Goal: Task Accomplishment & Management: Complete application form

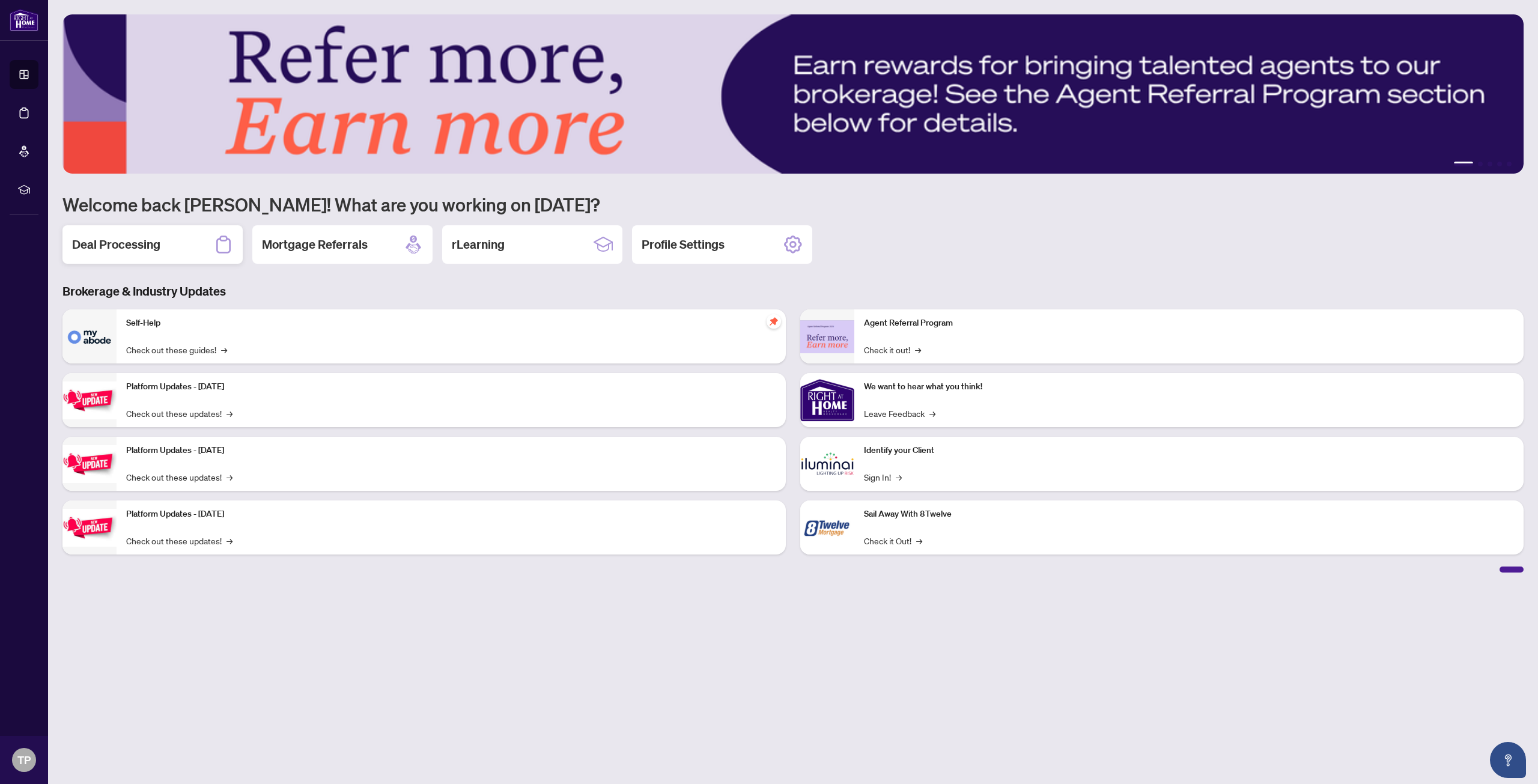
click at [127, 244] on h2 "Deal Processing" at bounding box center [115, 244] width 88 height 16
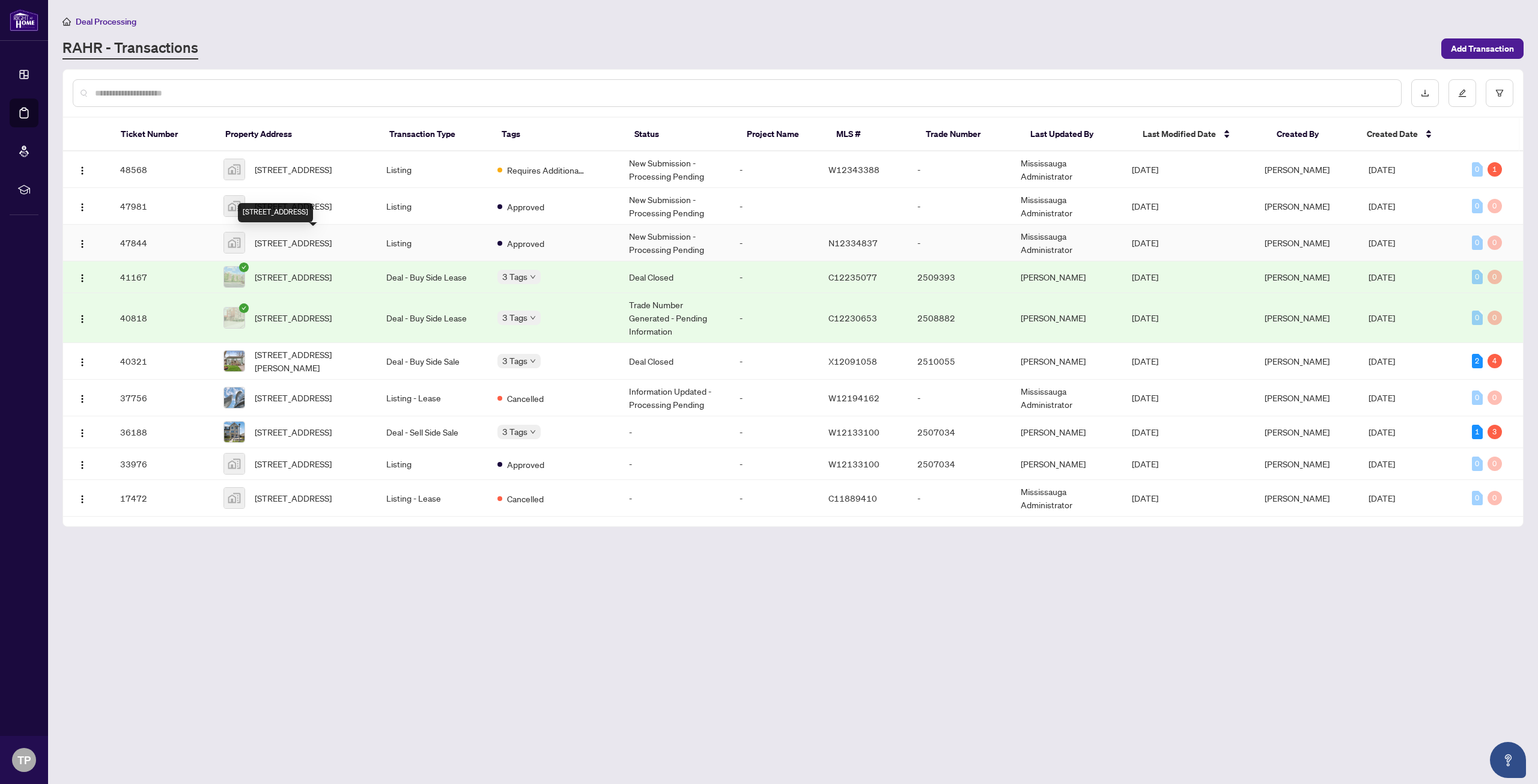
click at [324, 243] on span "[STREET_ADDRESS]" at bounding box center [293, 243] width 77 height 14
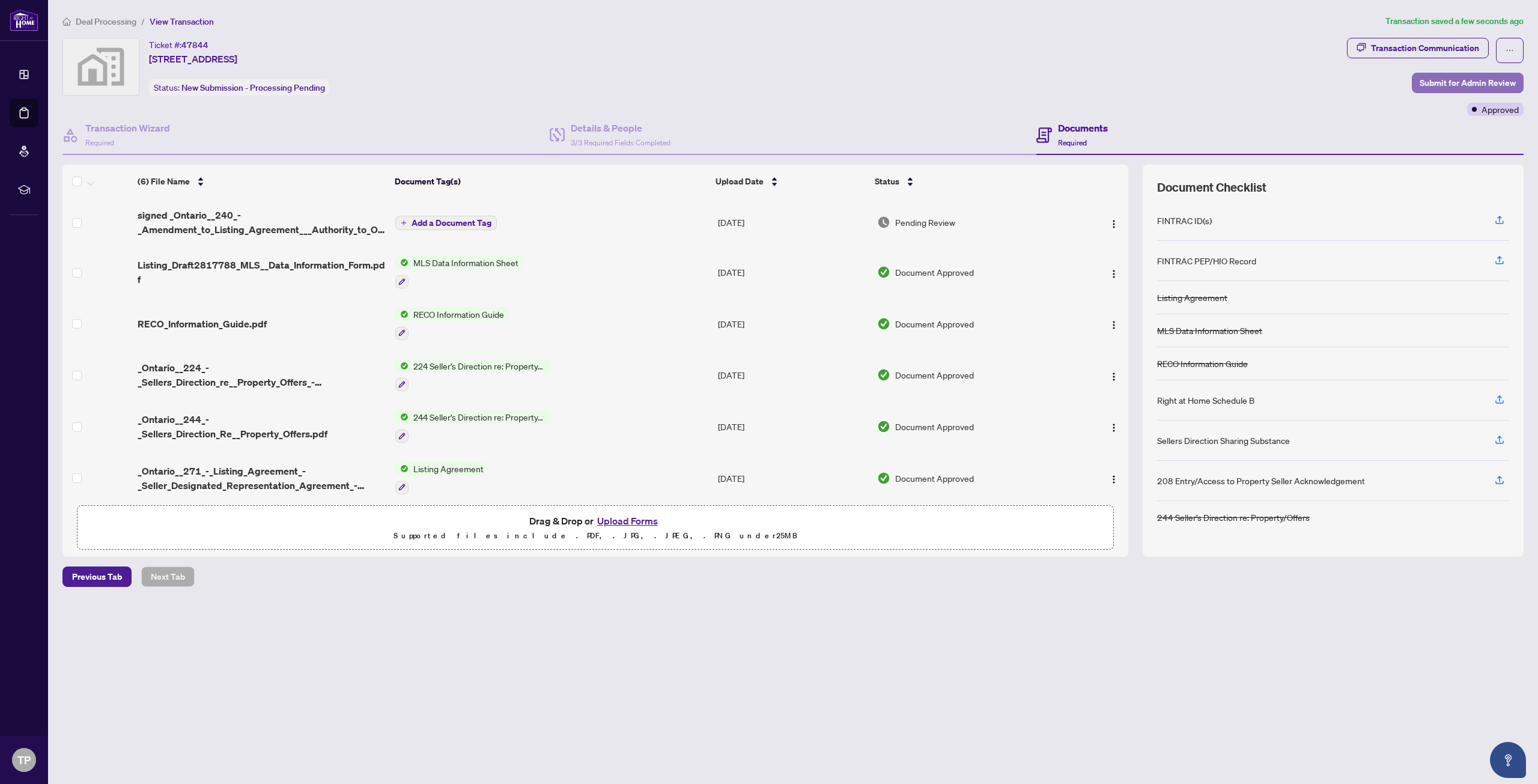
click at [1454, 82] on span "Submit for Admin Review" at bounding box center [1467, 83] width 96 height 19
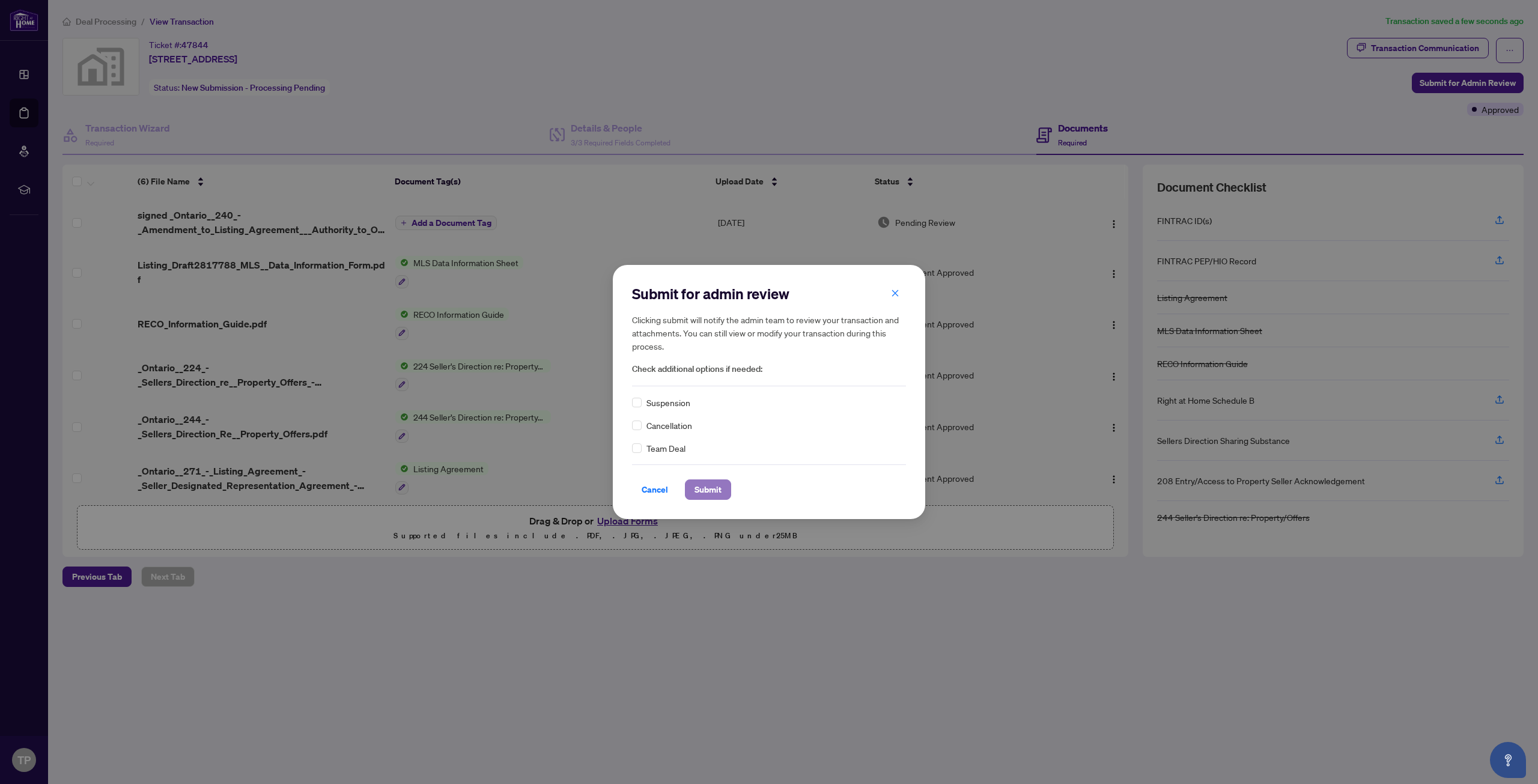
click at [702, 491] on span "Submit" at bounding box center [708, 490] width 27 height 19
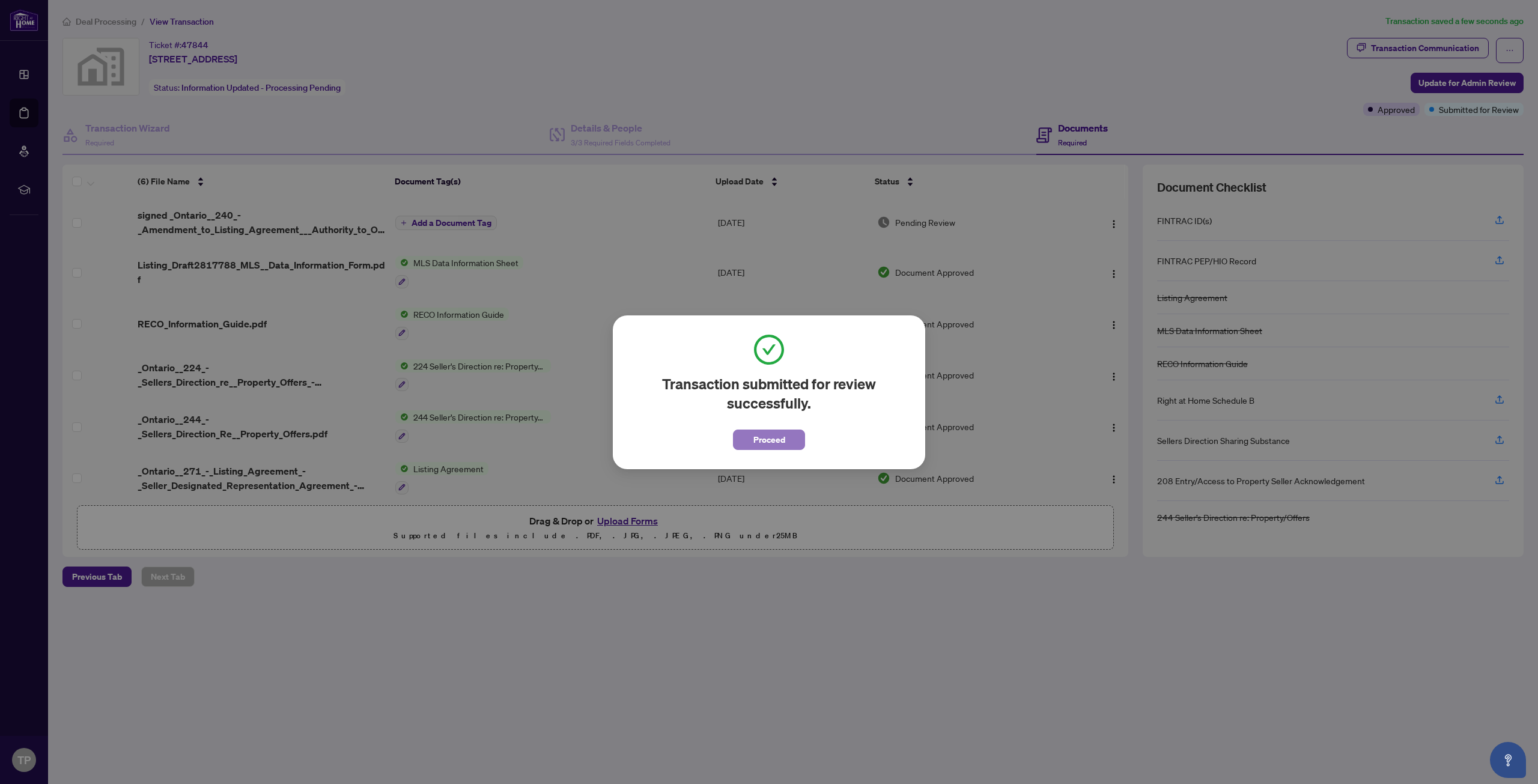
click at [779, 441] on span "Proceed" at bounding box center [769, 440] width 32 height 19
